Goal: Book appointment/travel/reservation

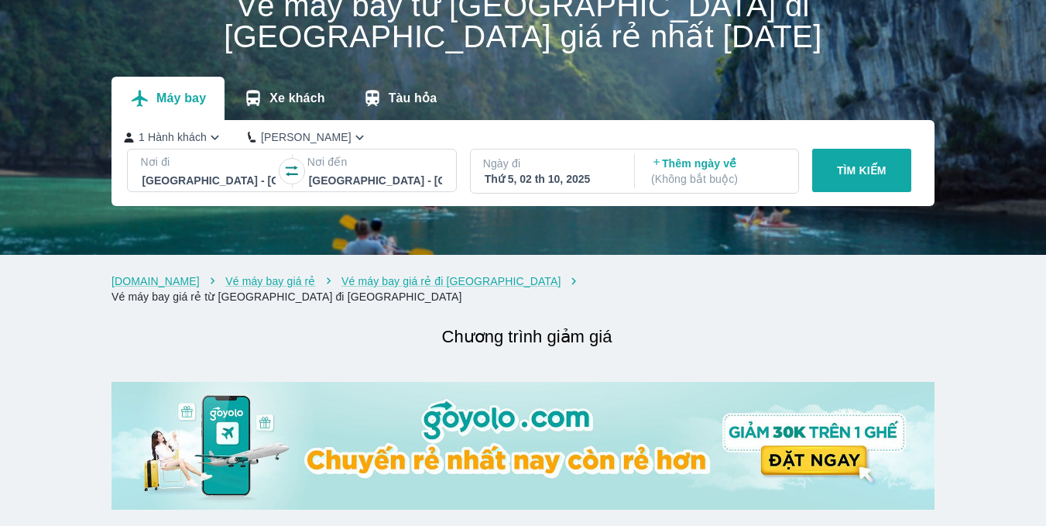
scroll to position [77, 0]
click at [563, 173] on div "Thứ 5, 02 th 10, 2025" at bounding box center [551, 178] width 133 height 15
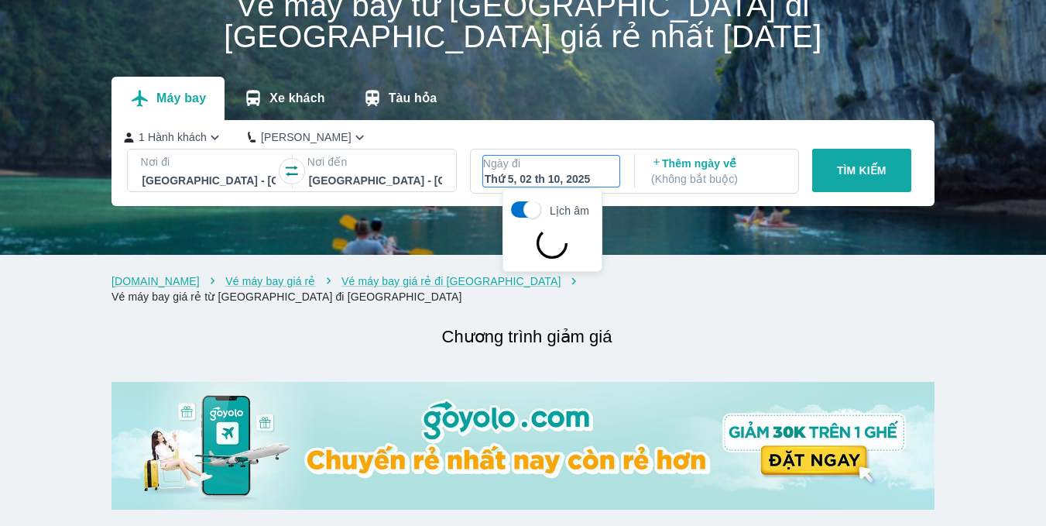
scroll to position [89, 0]
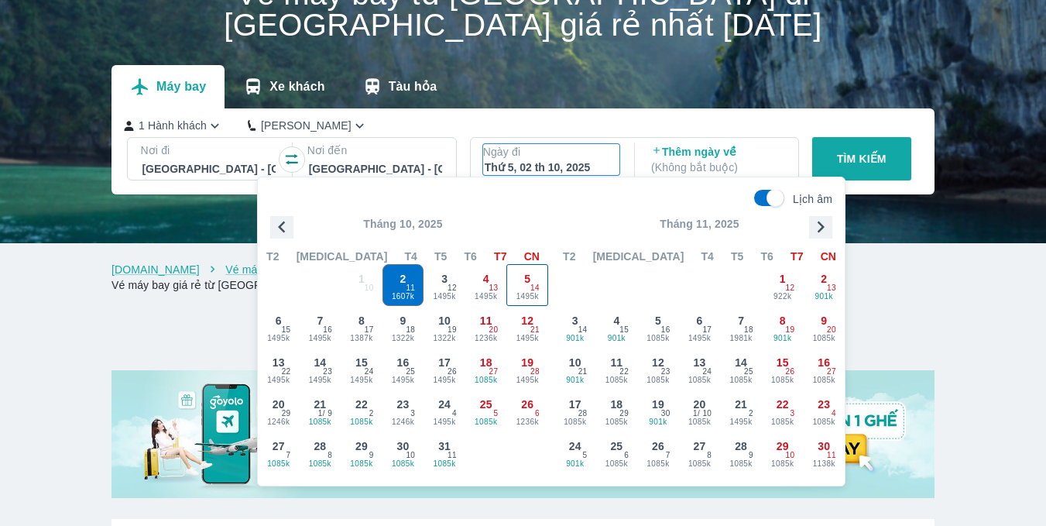
click at [528, 286] on span "5" at bounding box center [527, 278] width 6 height 15
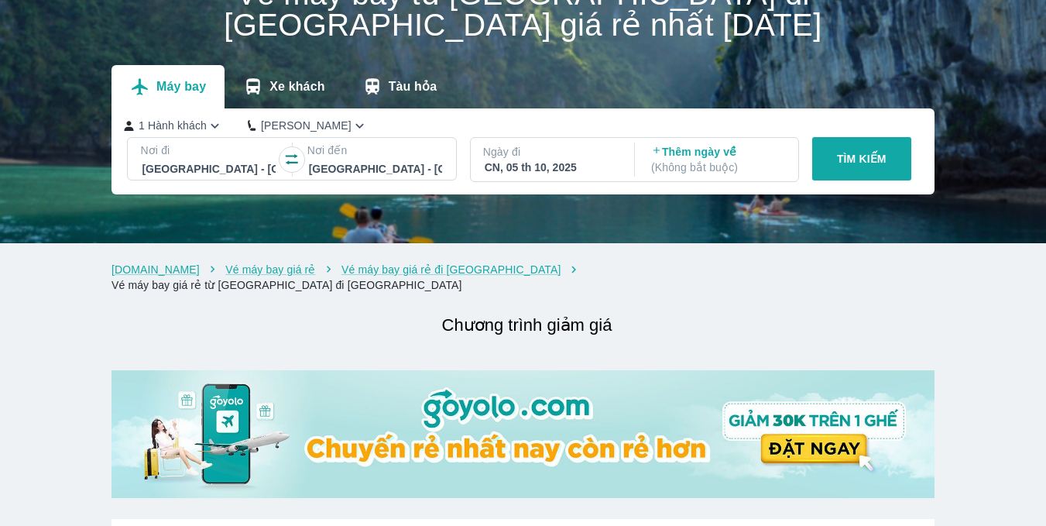
click at [757, 165] on p "( Không bắt buộc )" at bounding box center [717, 167] width 133 height 15
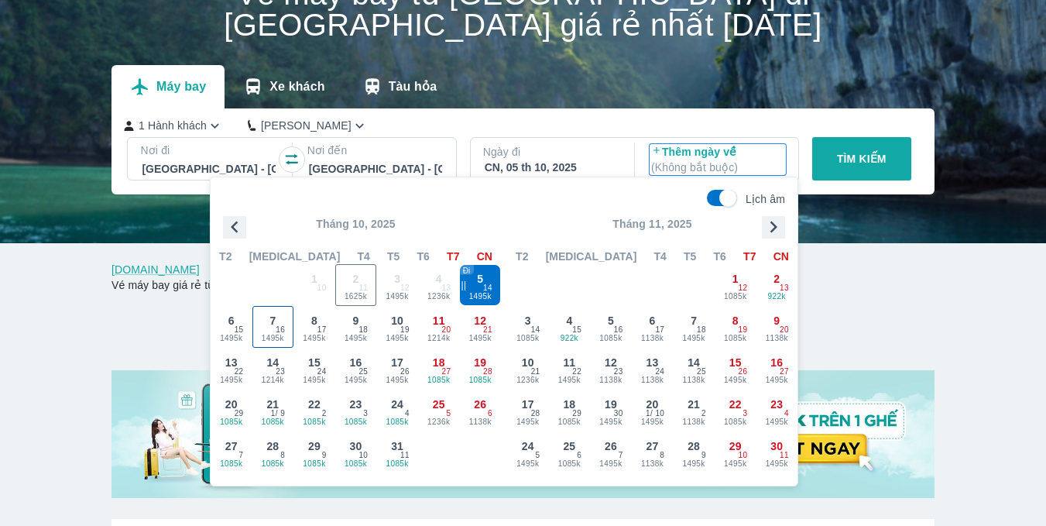
click at [269, 322] on div "7 1495k 16" at bounding box center [273, 327] width 40 height 40
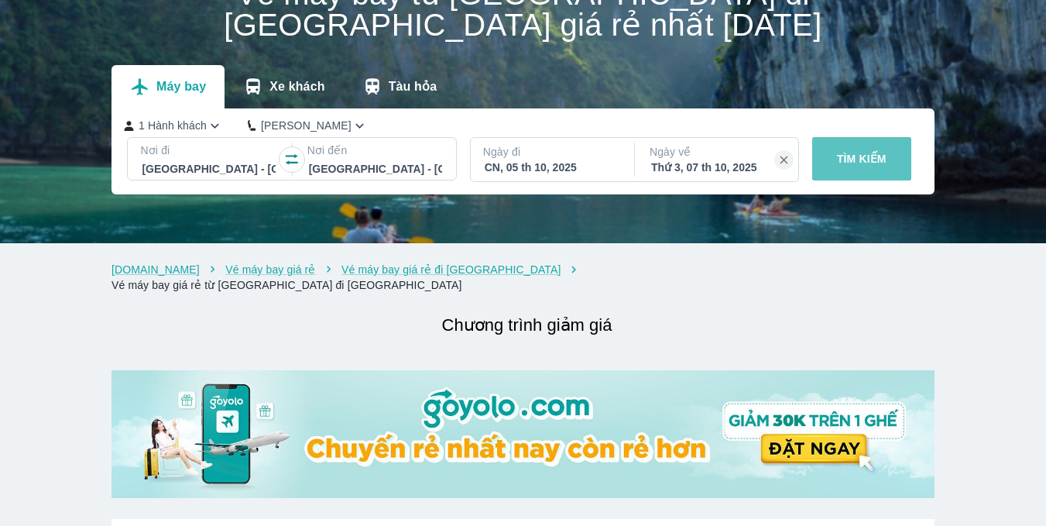
click at [885, 168] on button "TÌM KIẾM" at bounding box center [861, 158] width 99 height 43
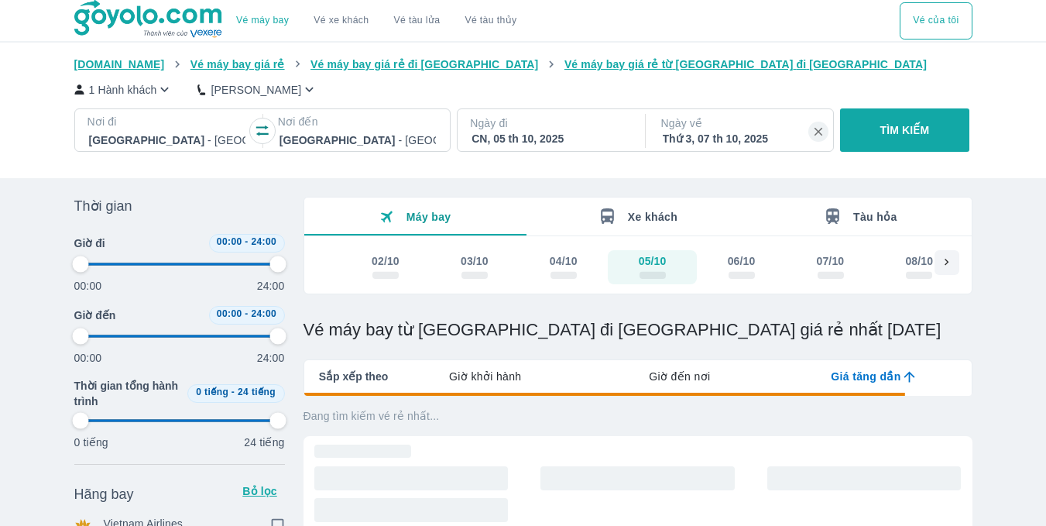
type input "97.9166666666667"
checkbox input "true"
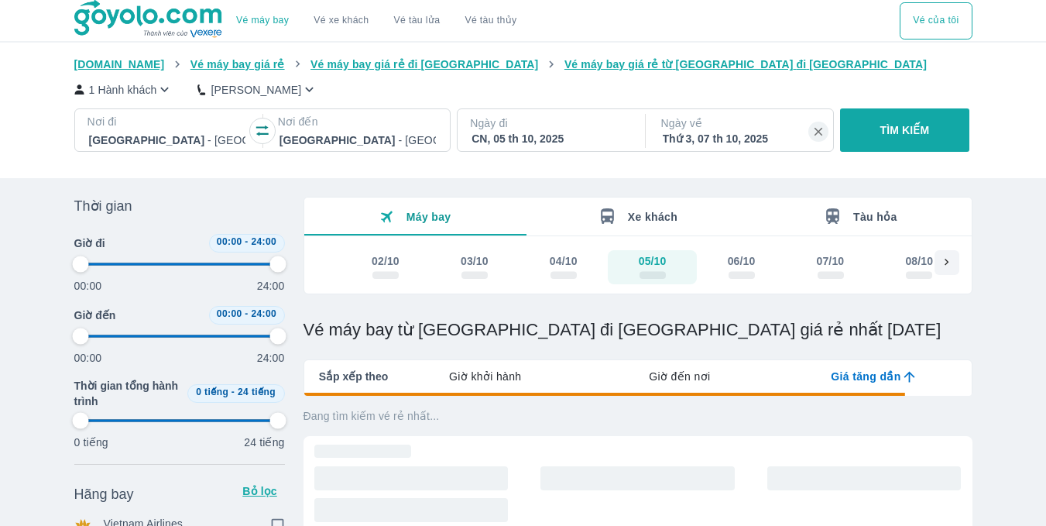
checkbox input "true"
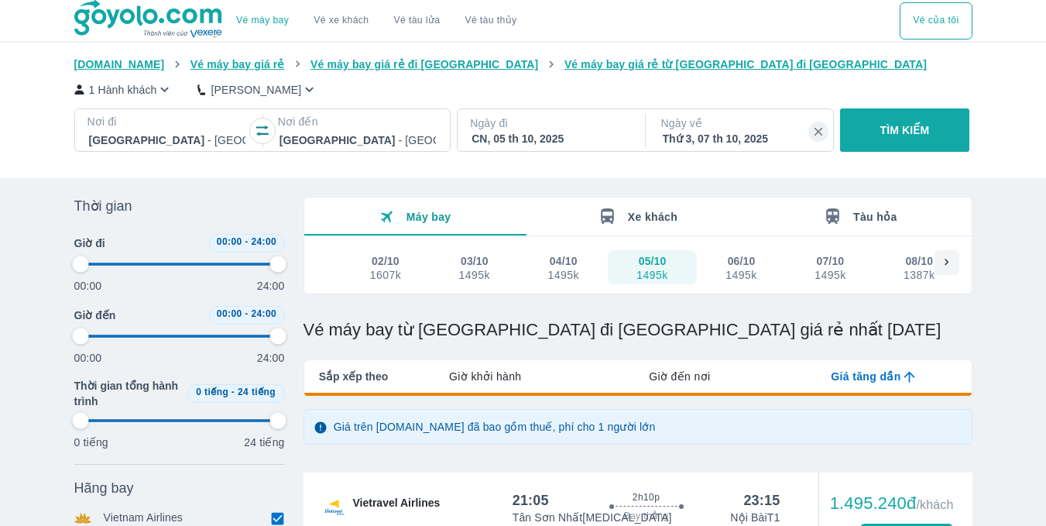
type input "97.9166666666667"
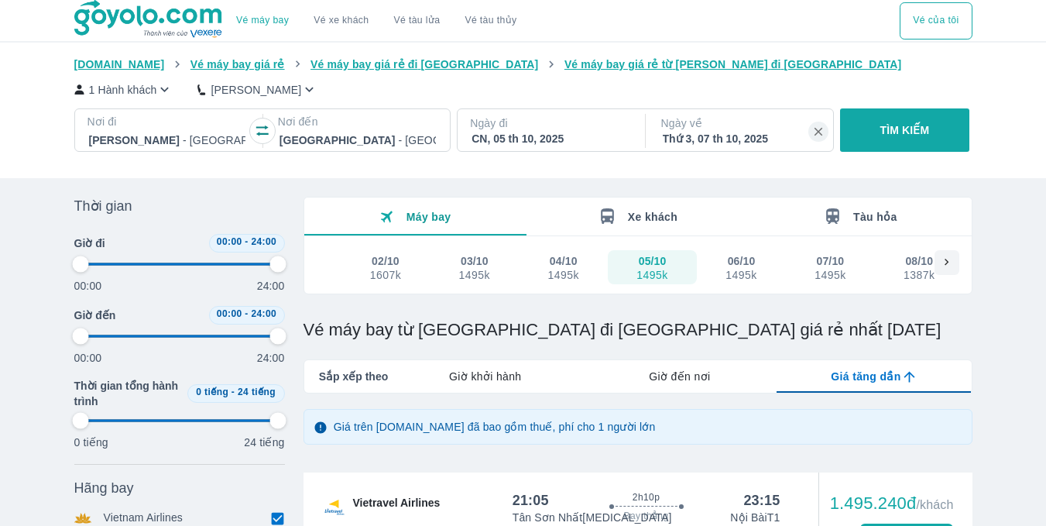
type input "97.9166666666667"
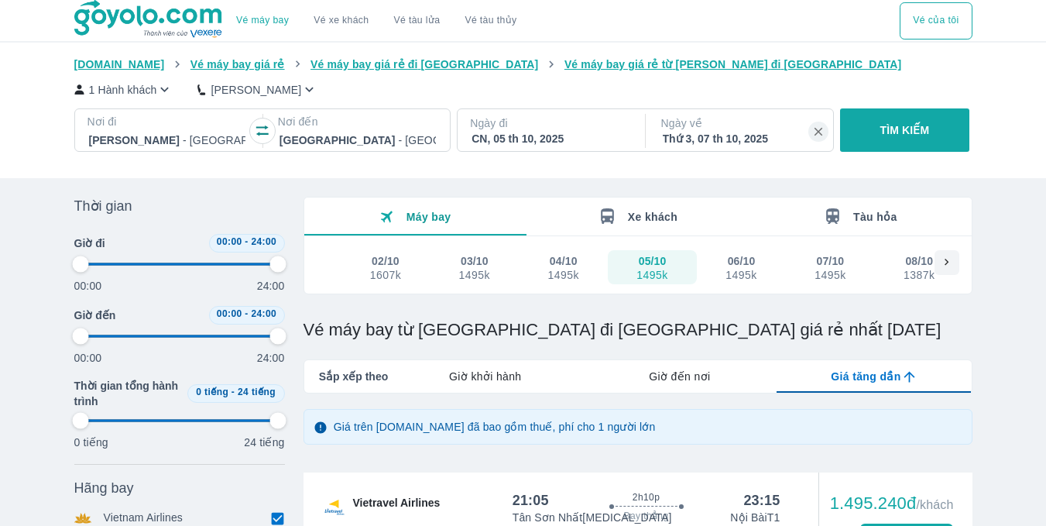
type input "97.9166666666667"
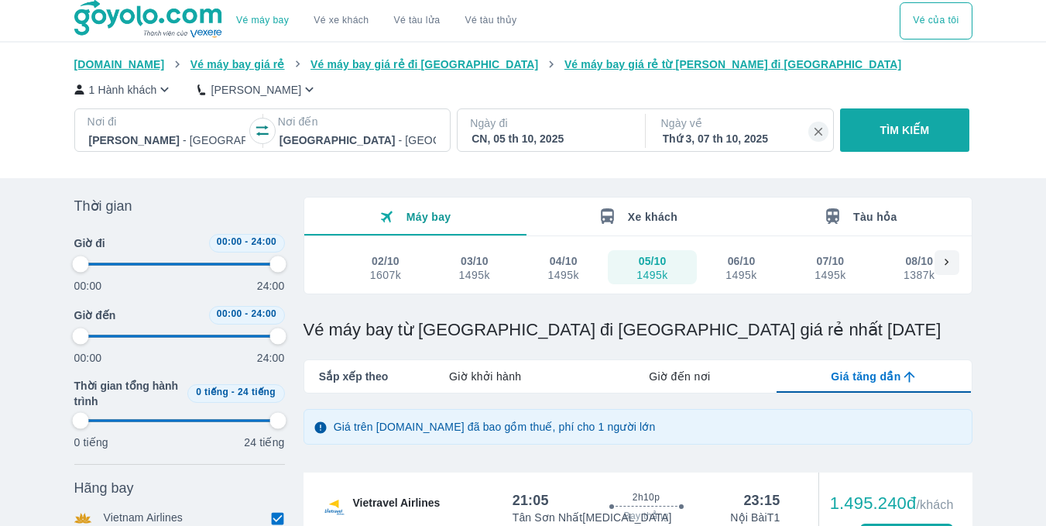
type input "97.9166666666667"
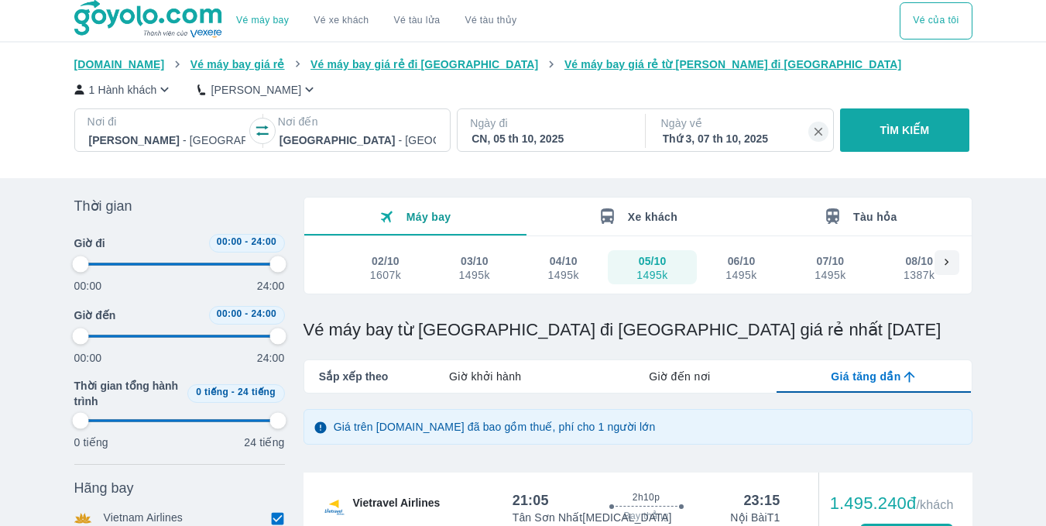
type input "97.9166666666667"
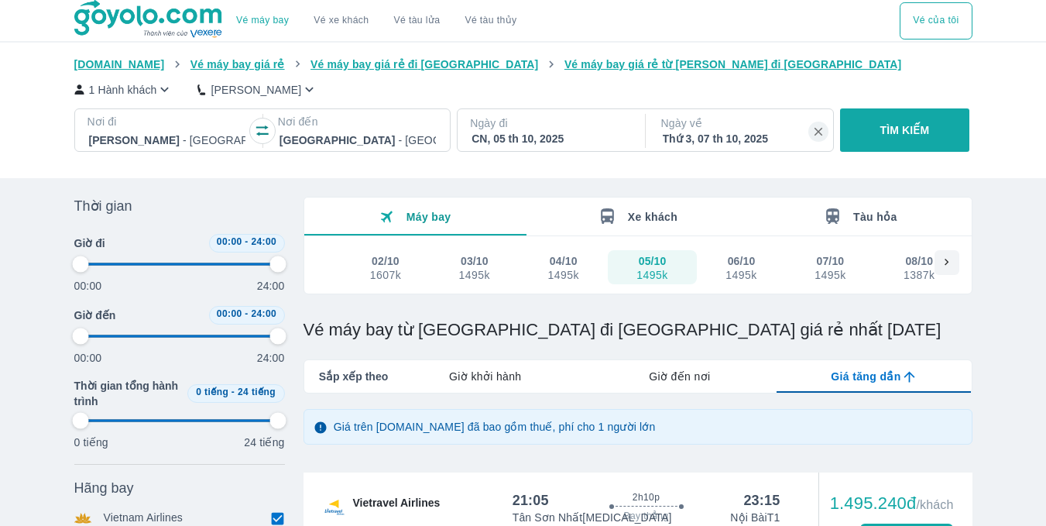
type input "97.9166666666667"
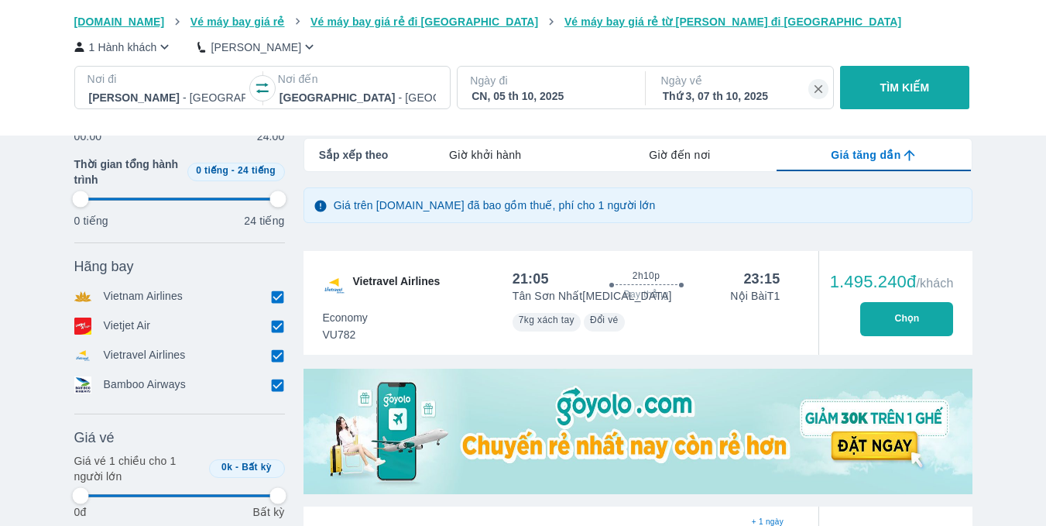
scroll to position [232, 0]
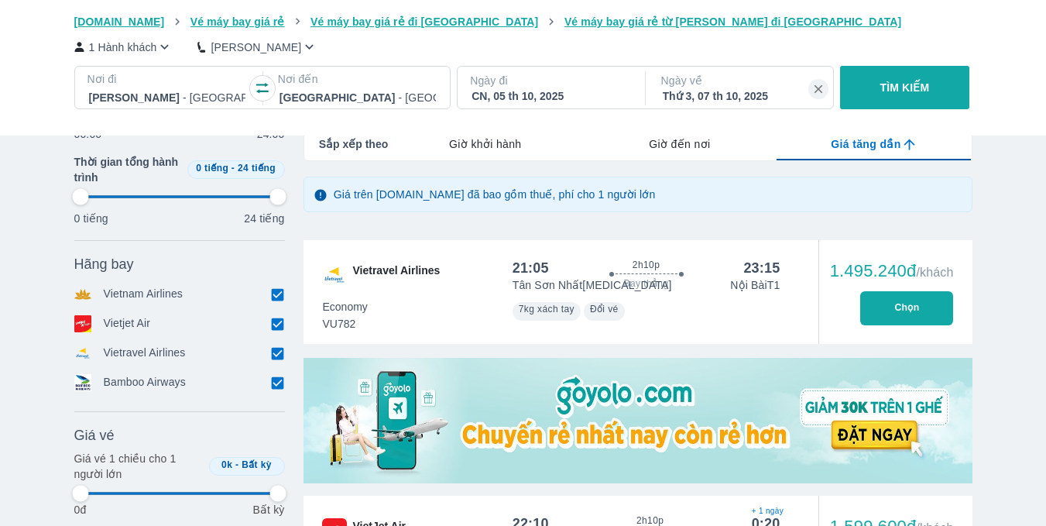
type input "97.9166666666667"
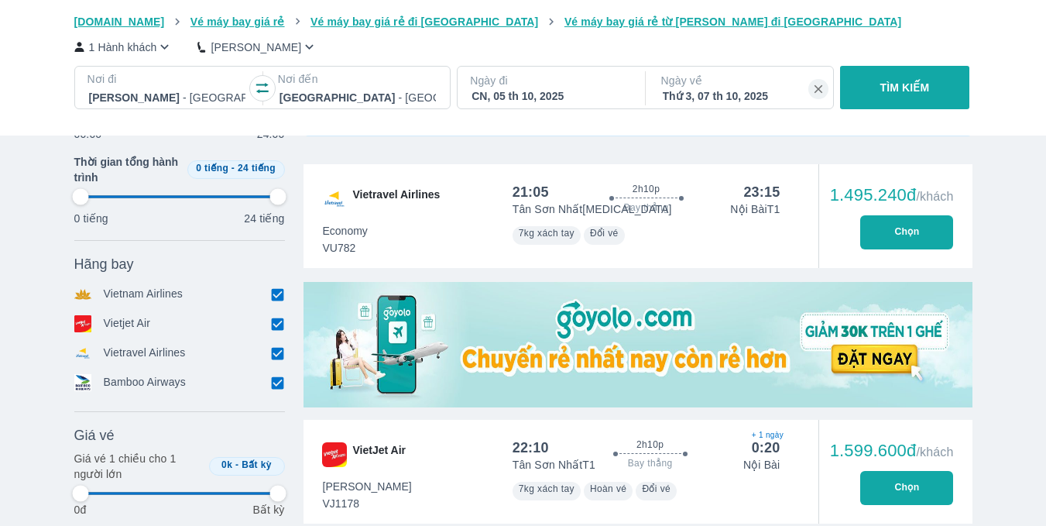
type input "97.9166666666667"
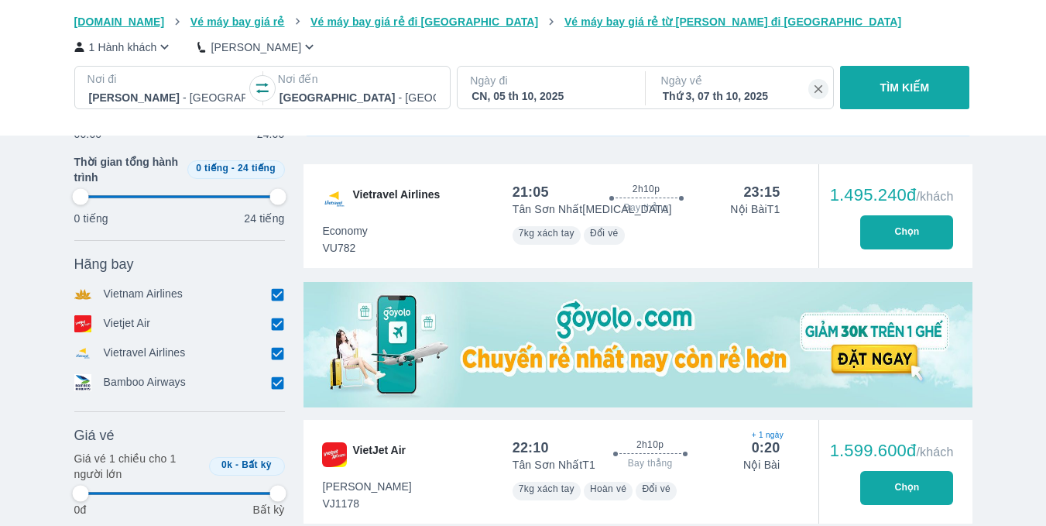
type input "97.9166666666667"
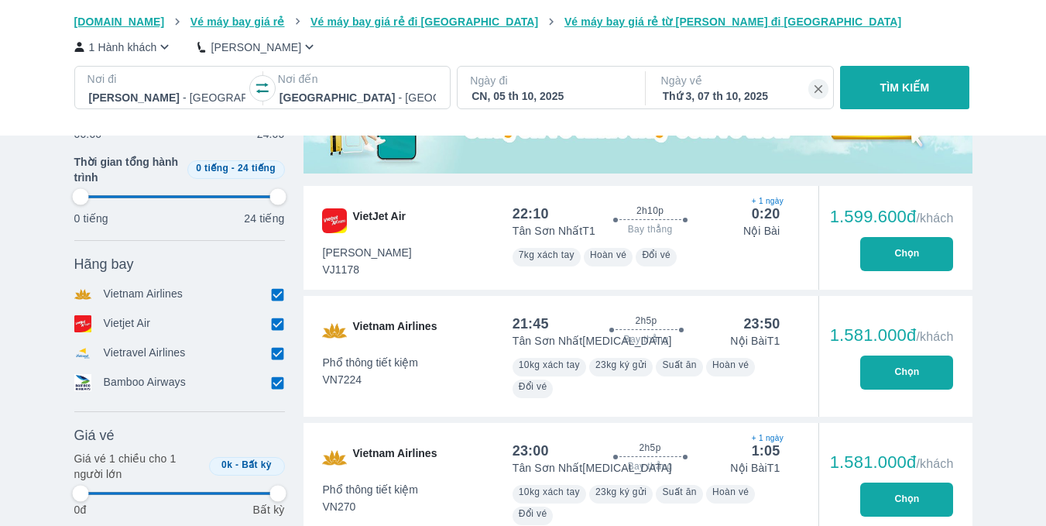
type input "97.9166666666667"
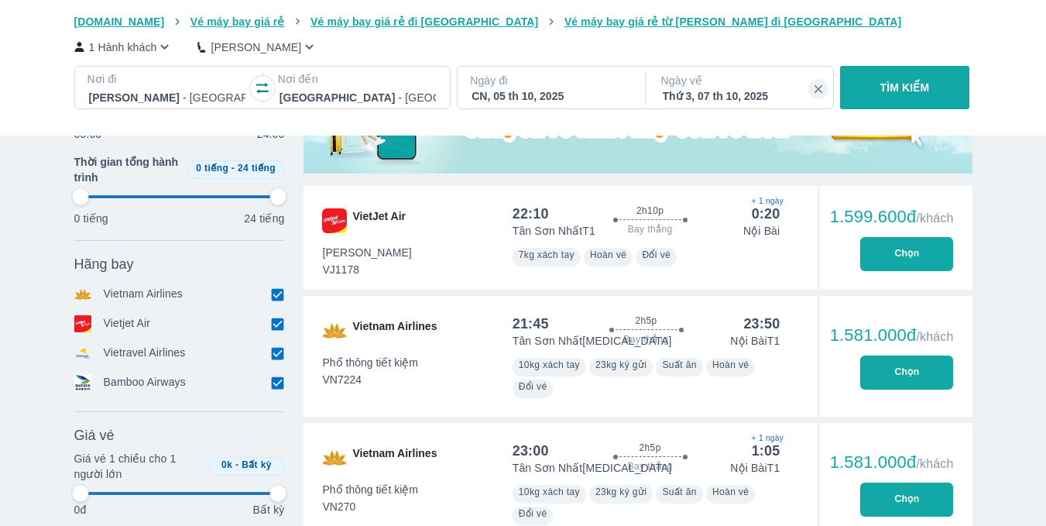
type input "97.9166666666667"
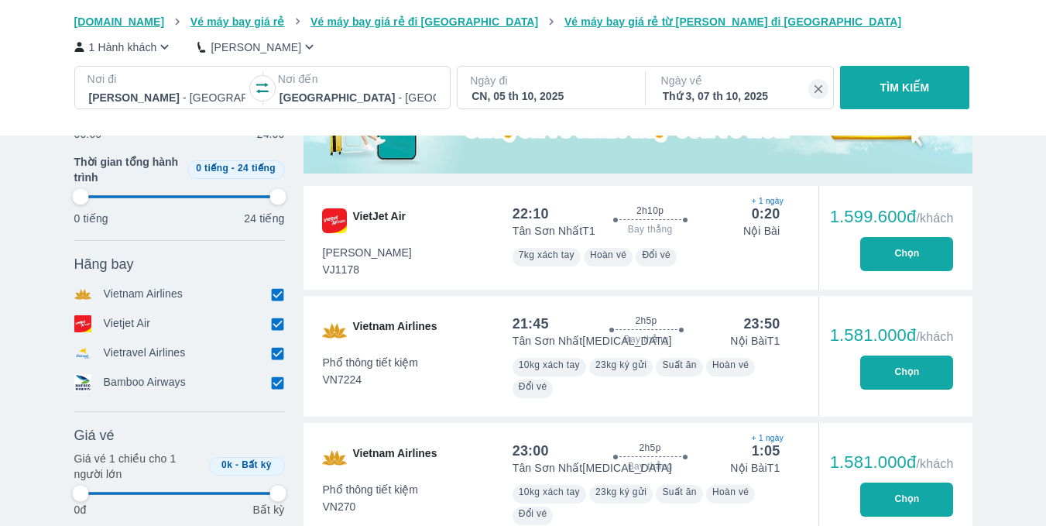
type input "97.9166666666667"
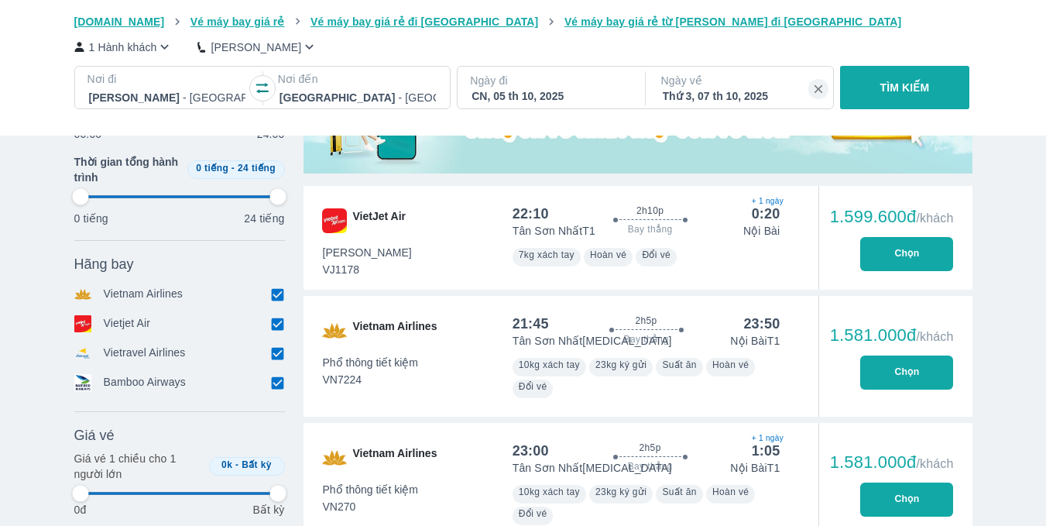
type input "97.9166666666667"
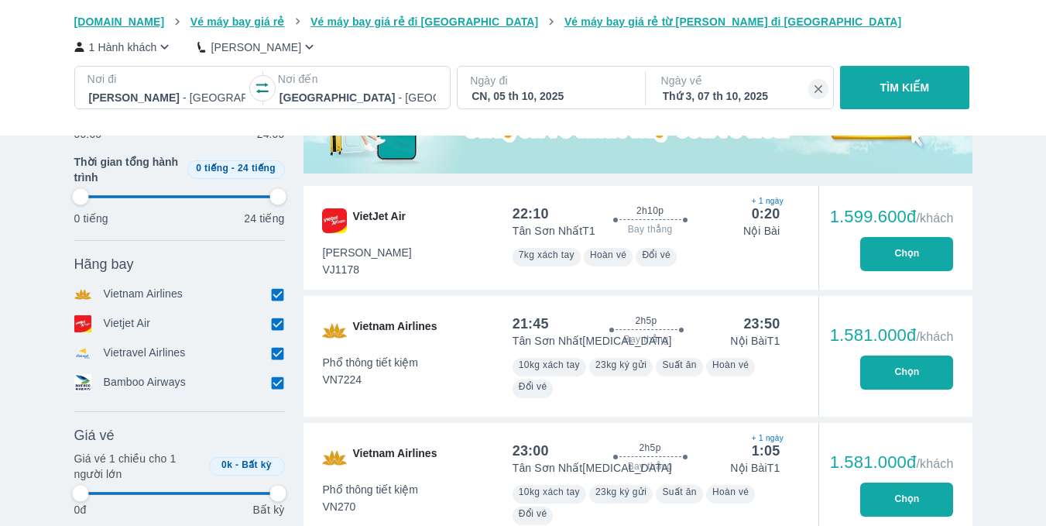
type input "97.9166666666667"
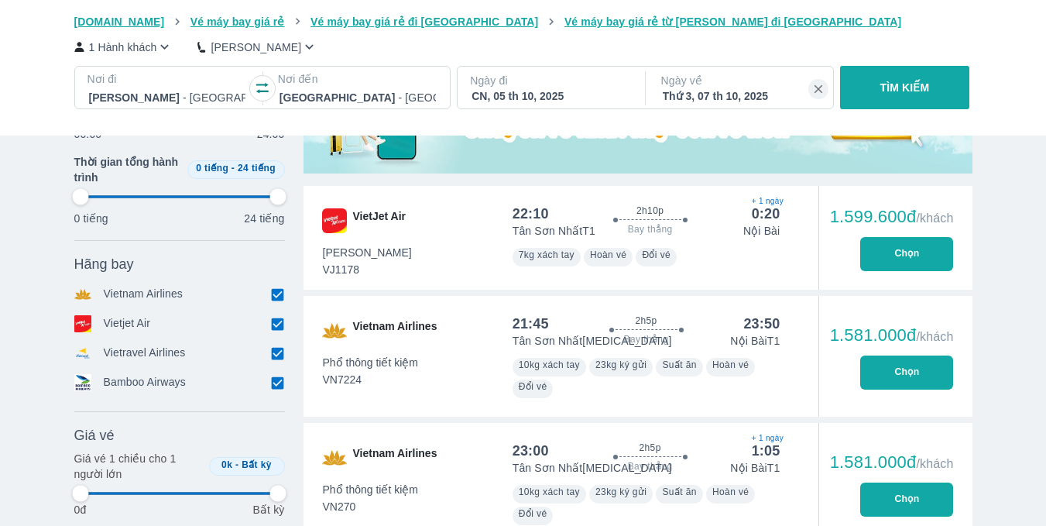
type input "97.9166666666667"
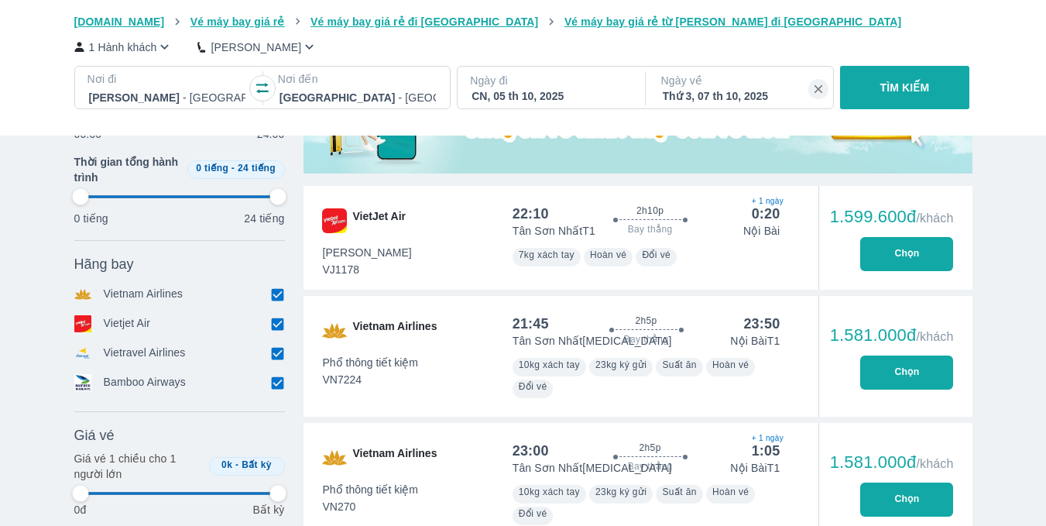
type input "97.9166666666667"
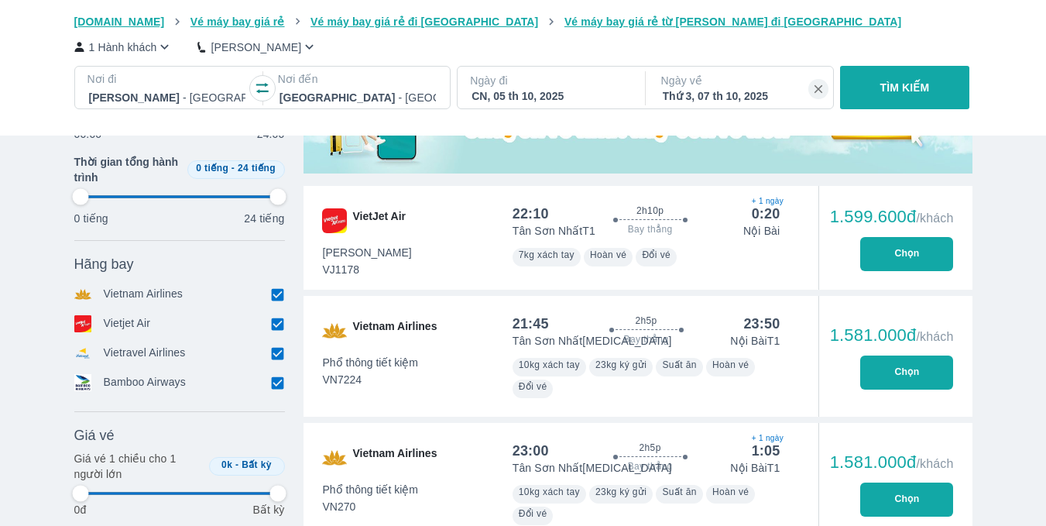
type input "97.9166666666667"
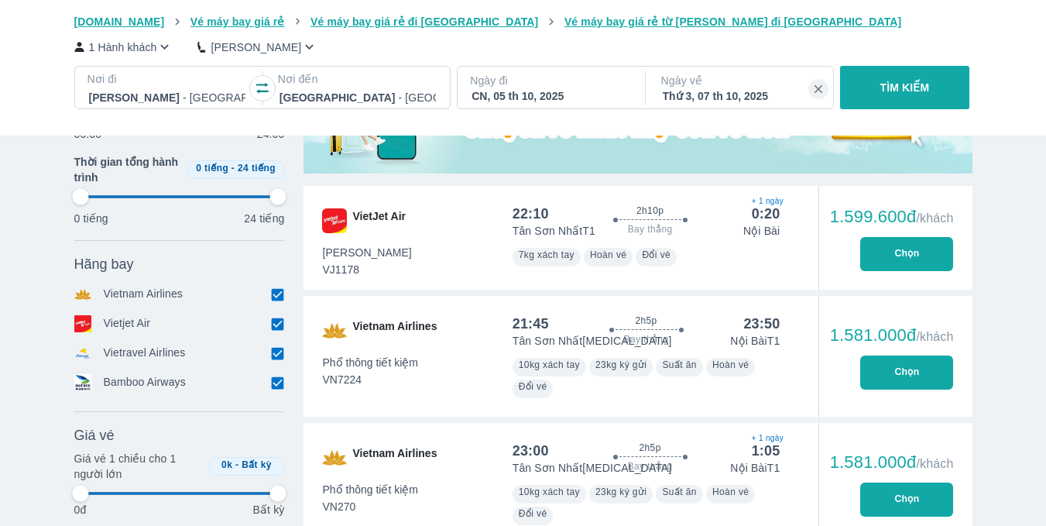
type input "97.9166666666667"
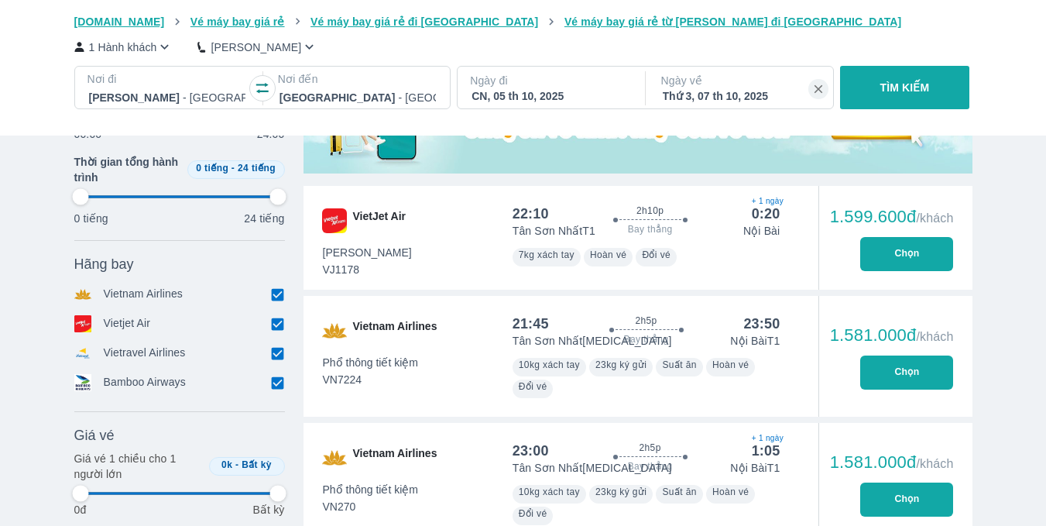
type input "97.9166666666667"
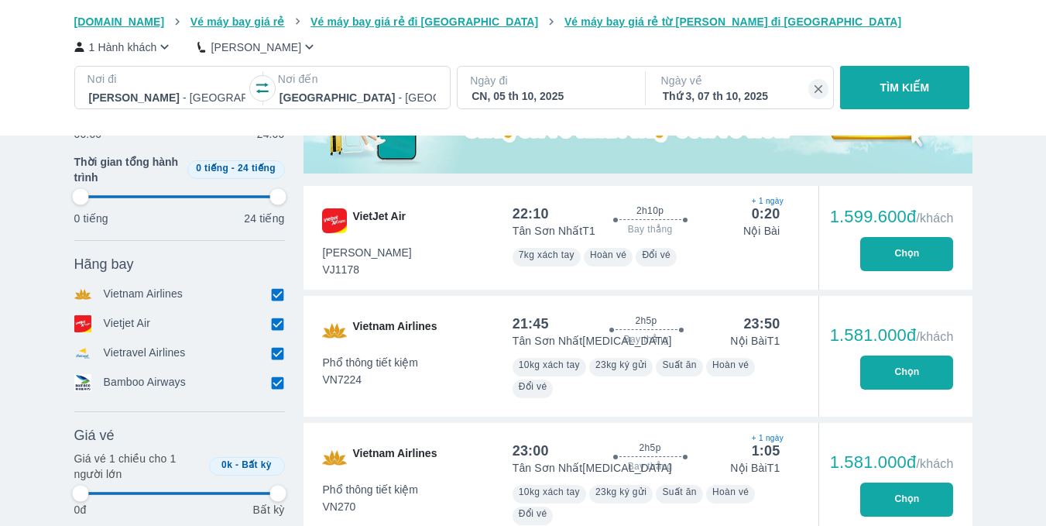
type input "97.9166666666667"
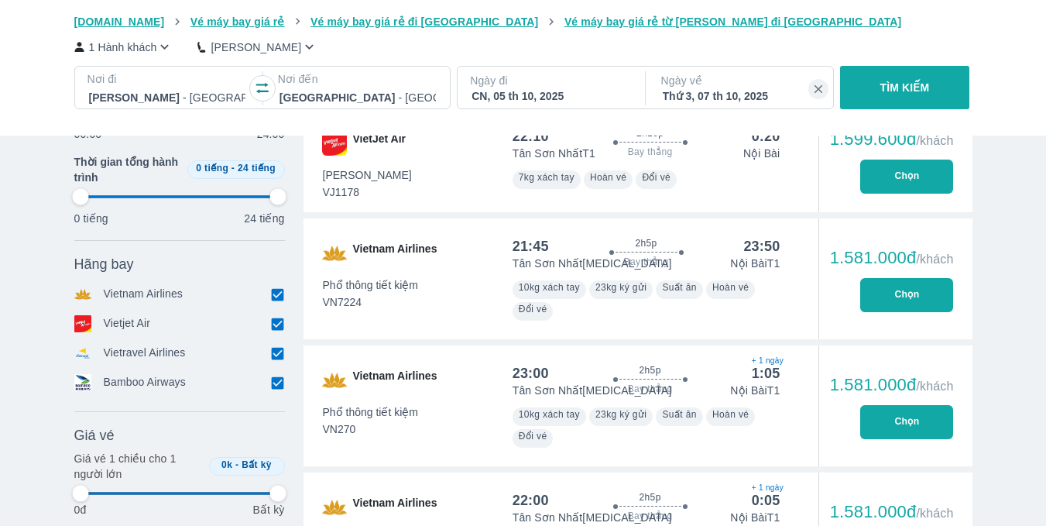
type input "97.9166666666667"
click at [877, 299] on button "Chọn" at bounding box center [906, 295] width 93 height 34
type input "97.9166666666667"
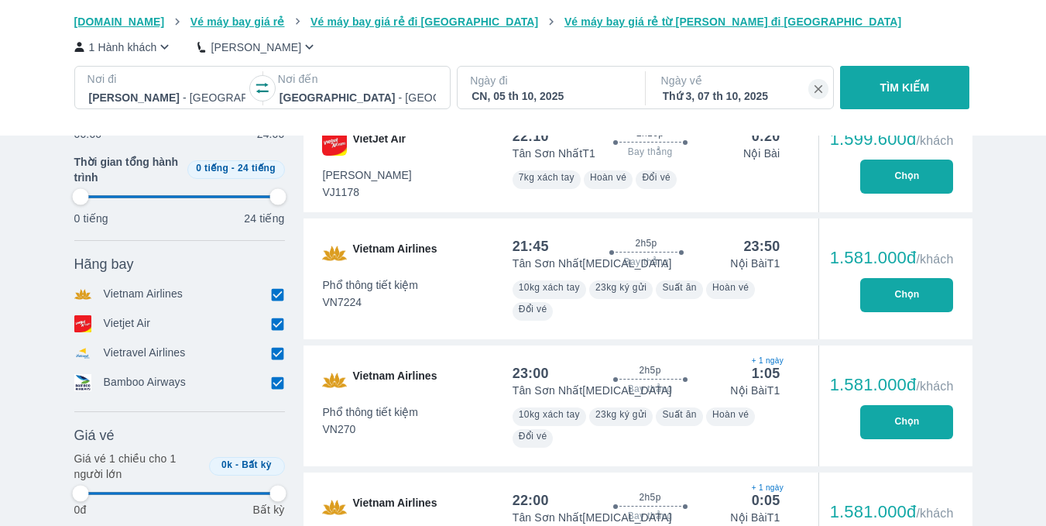
type input "97.9166666666667"
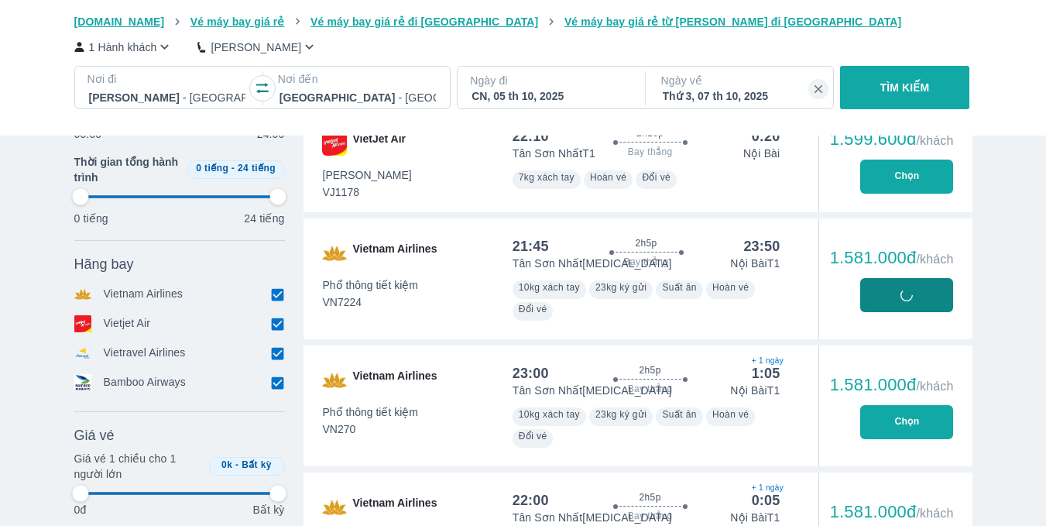
type input "97.9166666666667"
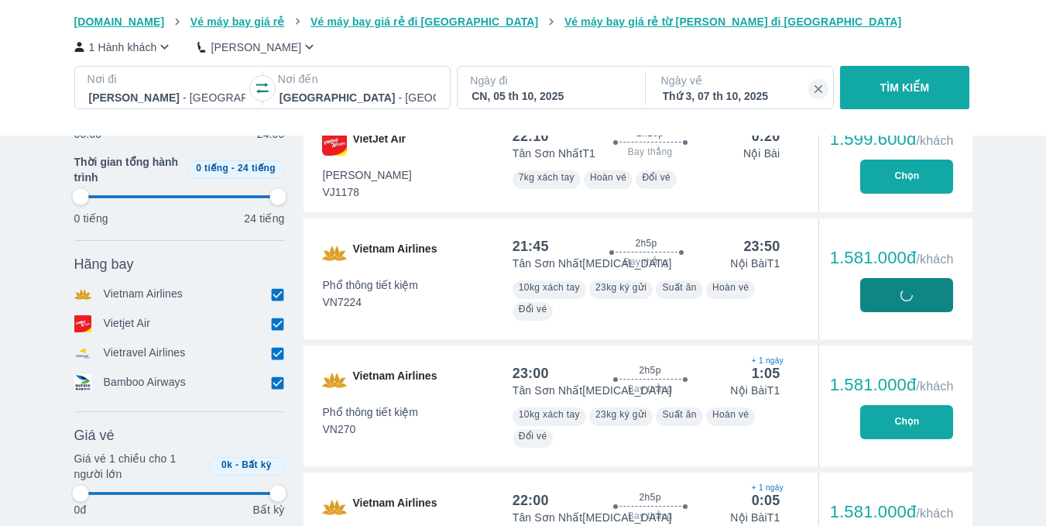
type input "97.9166666666667"
